Goal: Information Seeking & Learning: Learn about a topic

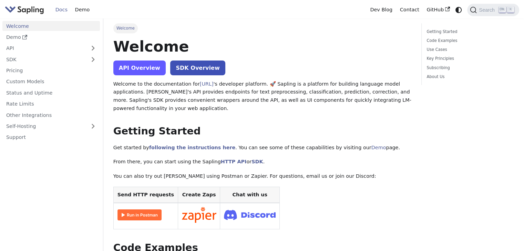
click at [142, 71] on link "API Overview" at bounding box center [139, 68] width 52 height 15
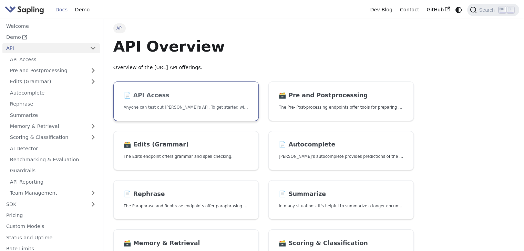
click at [211, 103] on link "📄️ API Access Anyone can test out [PERSON_NAME]'s API. To get started with the …" at bounding box center [185, 102] width 145 height 40
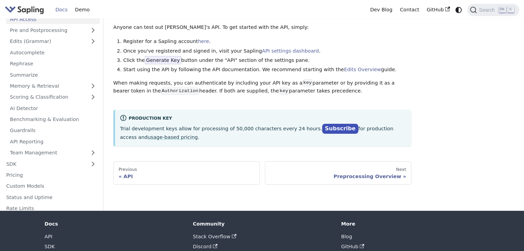
scroll to position [74, 0]
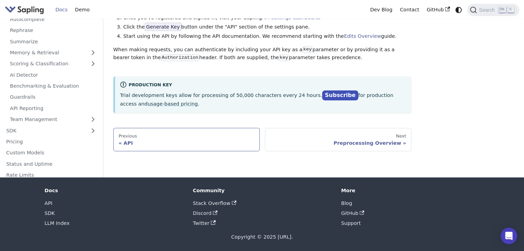
click at [173, 141] on div "API" at bounding box center [186, 143] width 136 height 6
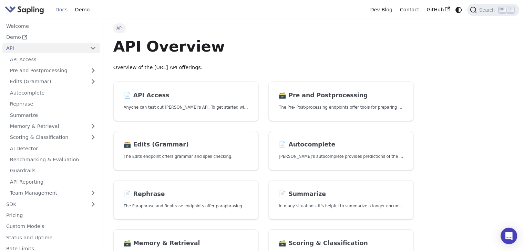
drag, startPoint x: 309, startPoint y: 37, endPoint x: 297, endPoint y: 37, distance: 11.7
click at [309, 37] on h1 "API Overview" at bounding box center [263, 46] width 301 height 19
